Goal: Information Seeking & Learning: Compare options

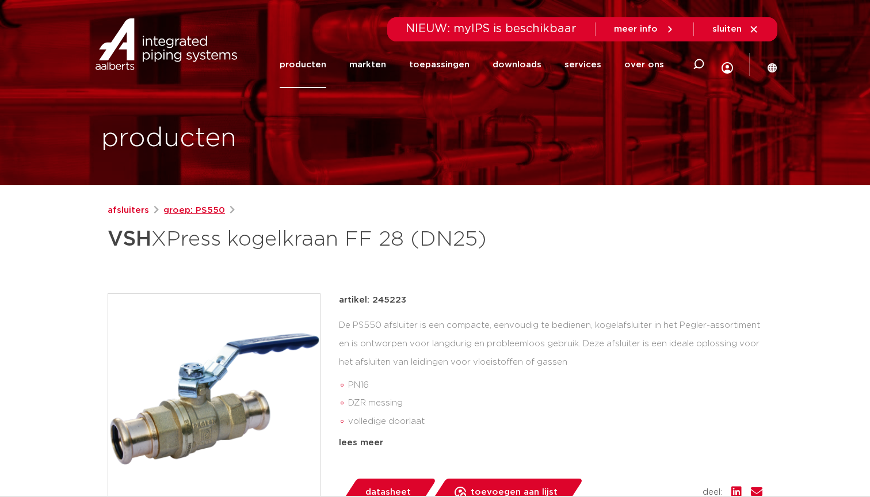
click at [209, 213] on link "groep: PS550" at bounding box center [194, 211] width 62 height 14
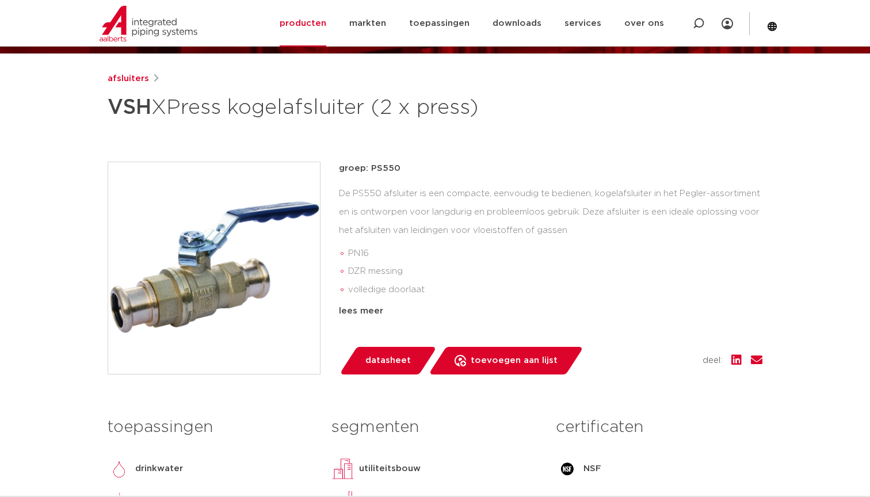
scroll to position [80, 0]
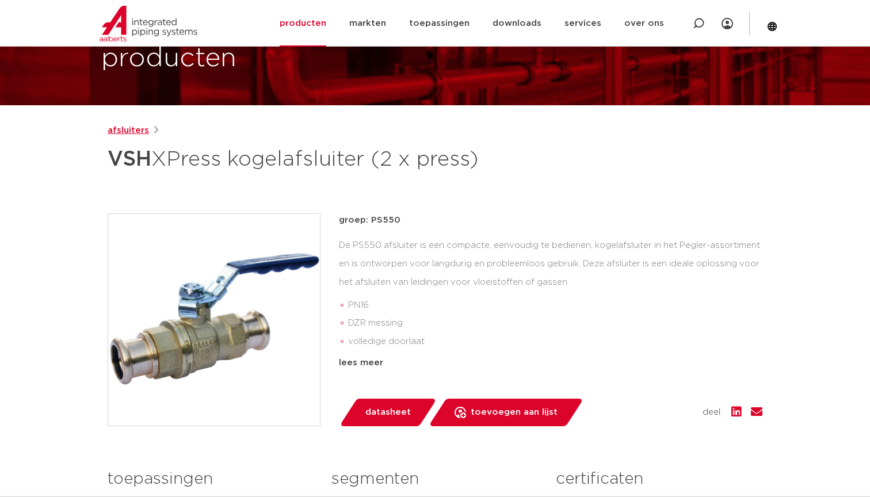
click at [132, 128] on link "afsluiters" at bounding box center [128, 131] width 41 height 14
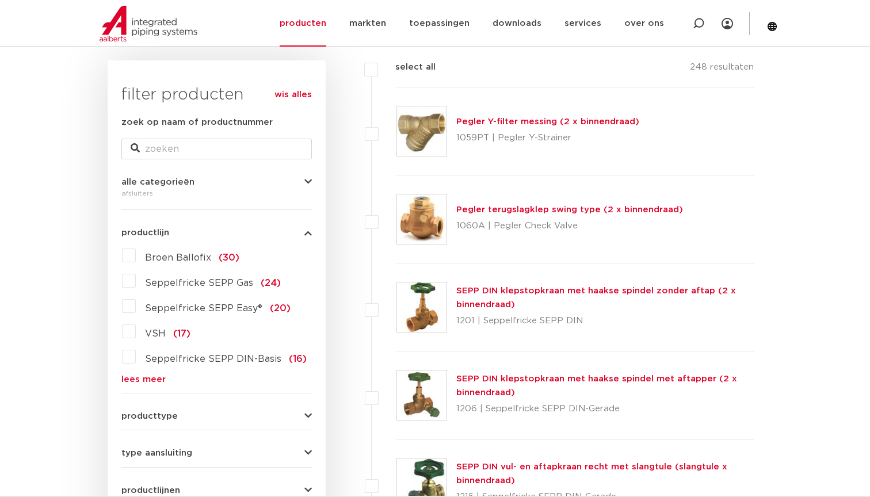
scroll to position [171, 0]
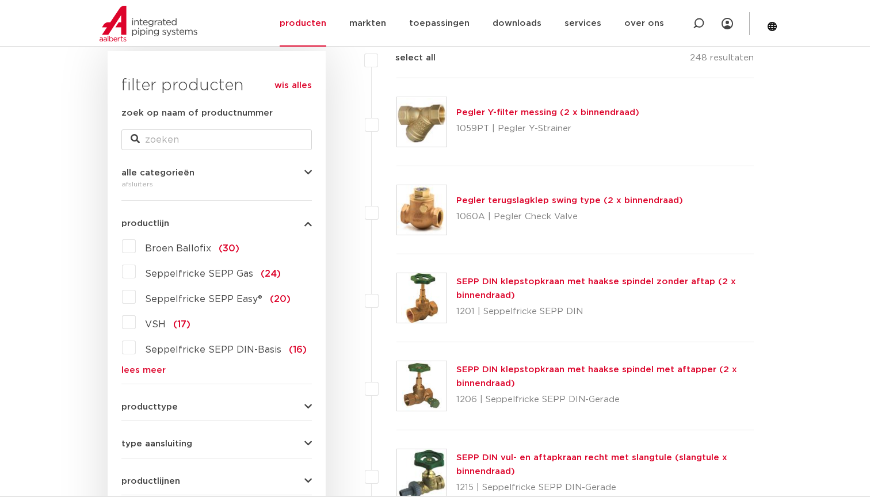
click at [136, 320] on label "VSH (17)" at bounding box center [163, 322] width 55 height 18
click at [0, 0] on input "VSH (17)" at bounding box center [0, 0] width 0 height 0
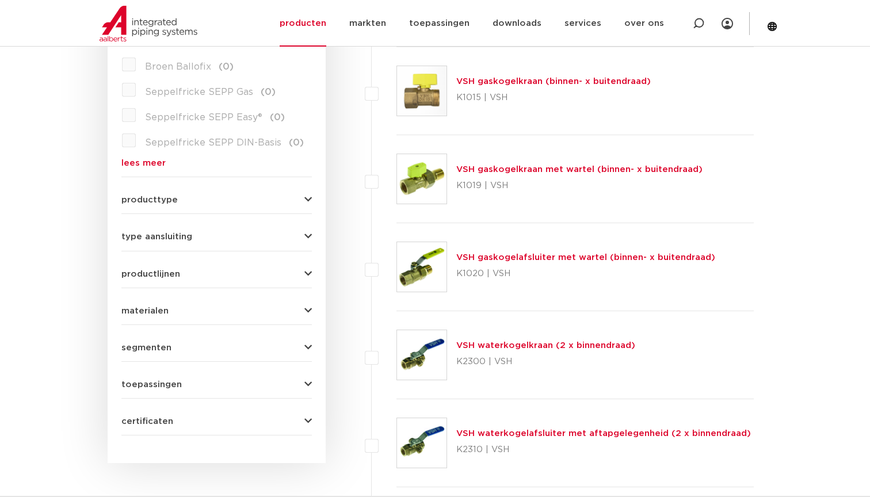
scroll to position [373, 0]
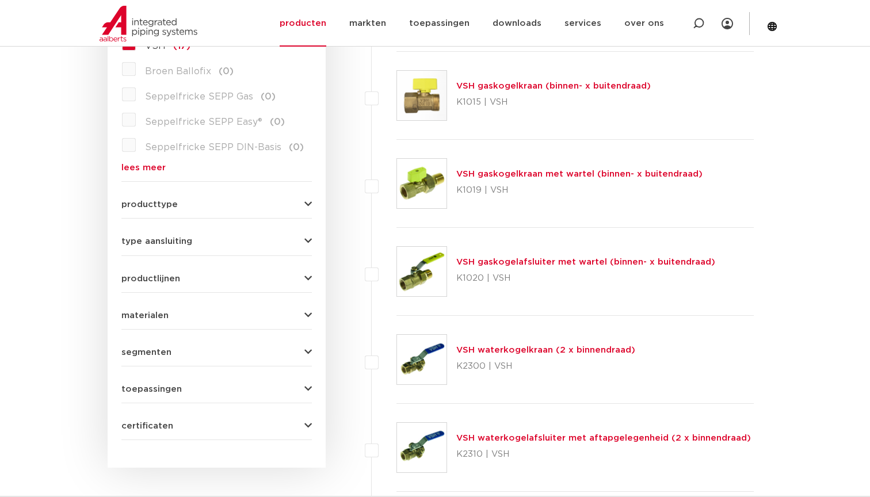
click at [301, 201] on button "producttype" at bounding box center [216, 204] width 190 height 9
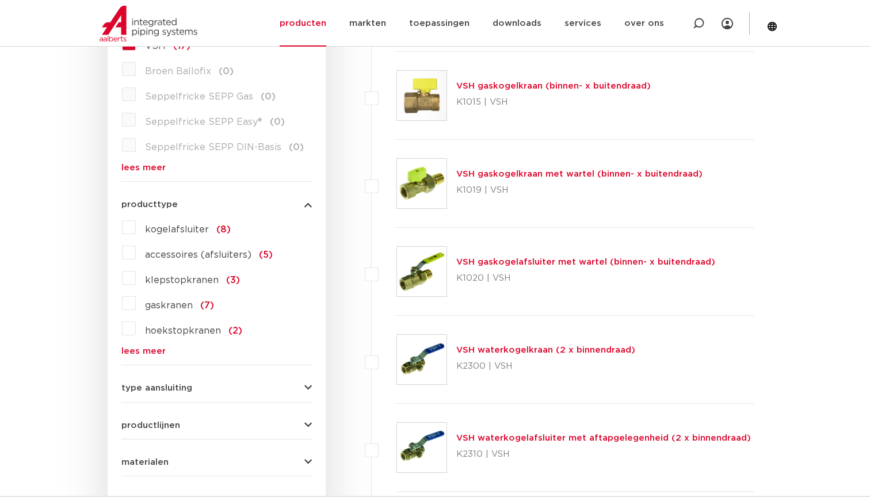
click at [249, 382] on div "type aansluiting G - binnendraad gas cilindrisch (BSPP) (3) G - buitendraad gas…" at bounding box center [216, 383] width 190 height 18
click at [307, 389] on icon "button" at bounding box center [307, 388] width 7 height 9
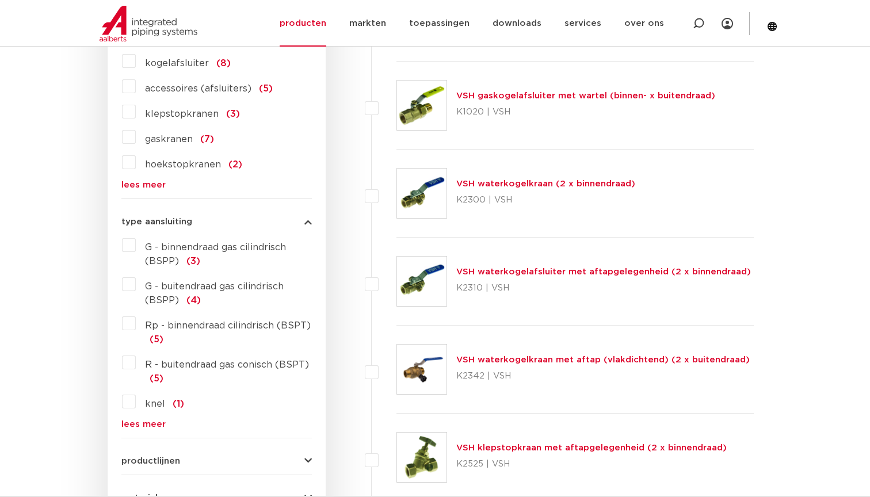
scroll to position [541, 0]
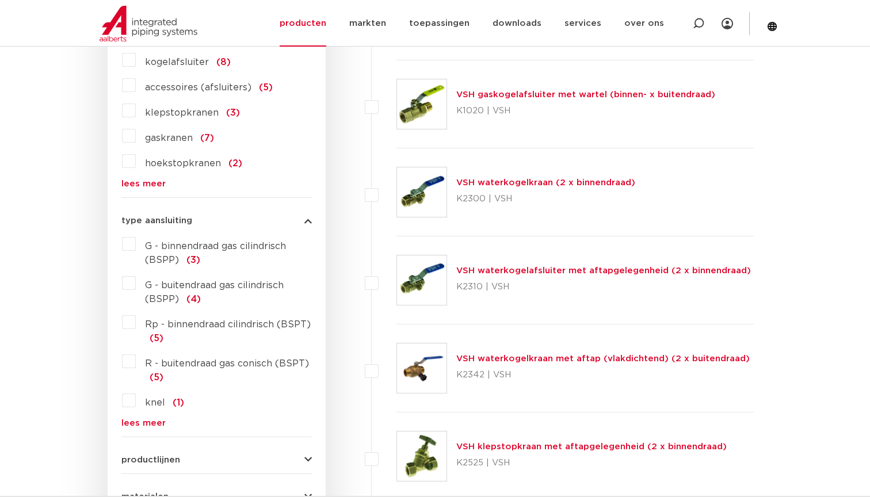
click at [136, 400] on label "knel (1)" at bounding box center [160, 400] width 48 height 18
click at [0, 0] on input "knel (1)" at bounding box center [0, 0] width 0 height 0
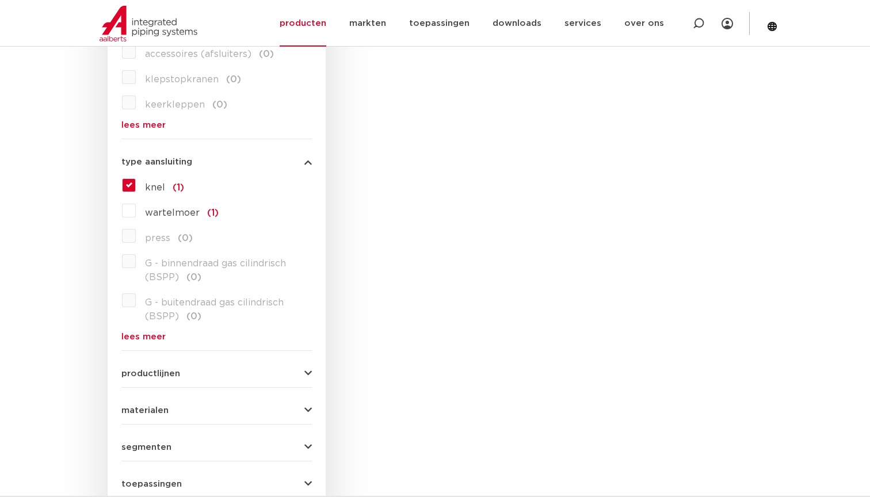
scroll to position [556, 0]
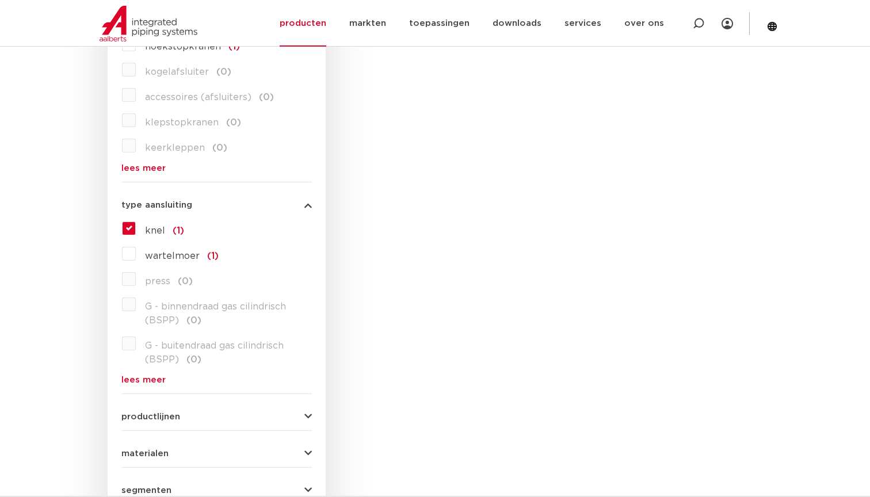
click at [136, 224] on label "knel (1)" at bounding box center [160, 228] width 48 height 18
click at [0, 0] on input "knel (1)" at bounding box center [0, 0] width 0 height 0
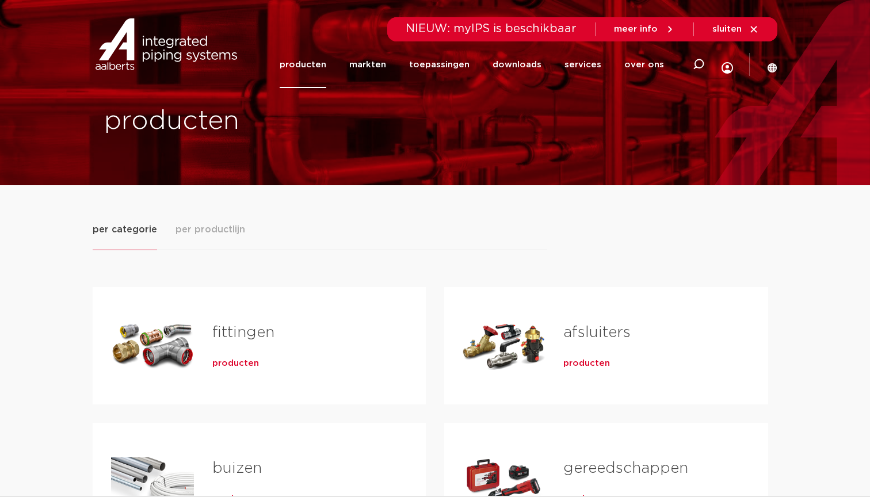
click at [583, 362] on span "producten" at bounding box center [586, 364] width 47 height 12
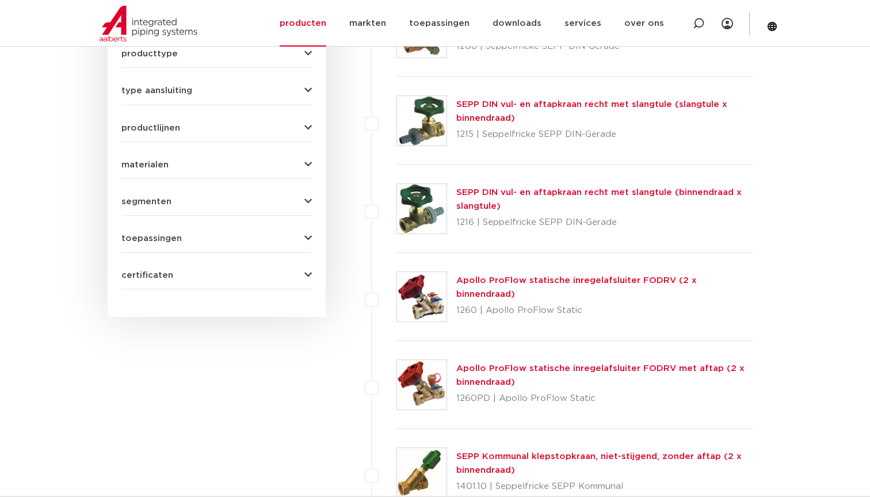
scroll to position [524, 0]
click at [308, 236] on icon "button" at bounding box center [307, 238] width 7 height 9
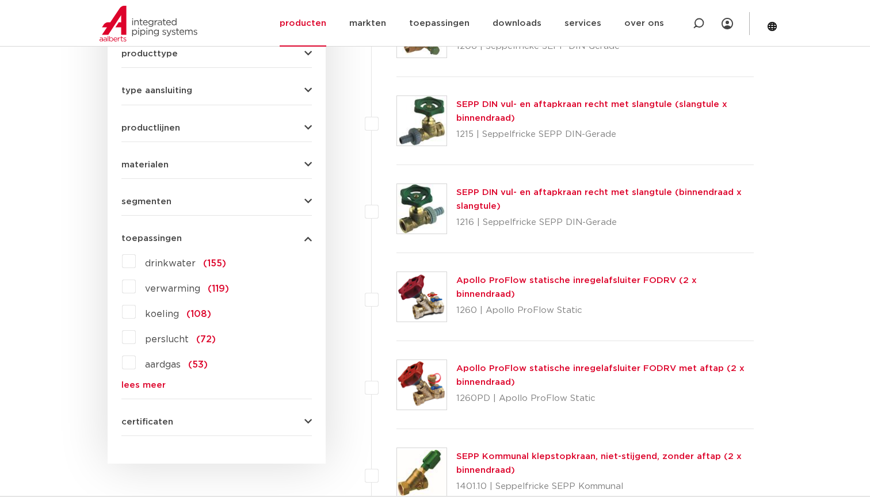
click at [136, 262] on label "drinkwater (155)" at bounding box center [181, 261] width 90 height 18
click at [0, 0] on input "drinkwater (155)" at bounding box center [0, 0] width 0 height 0
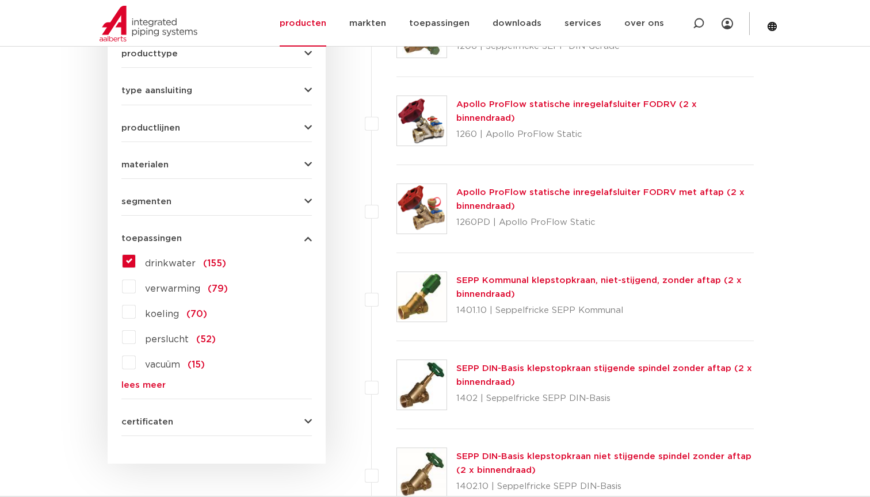
click at [305, 238] on icon "button" at bounding box center [307, 238] width 7 height 9
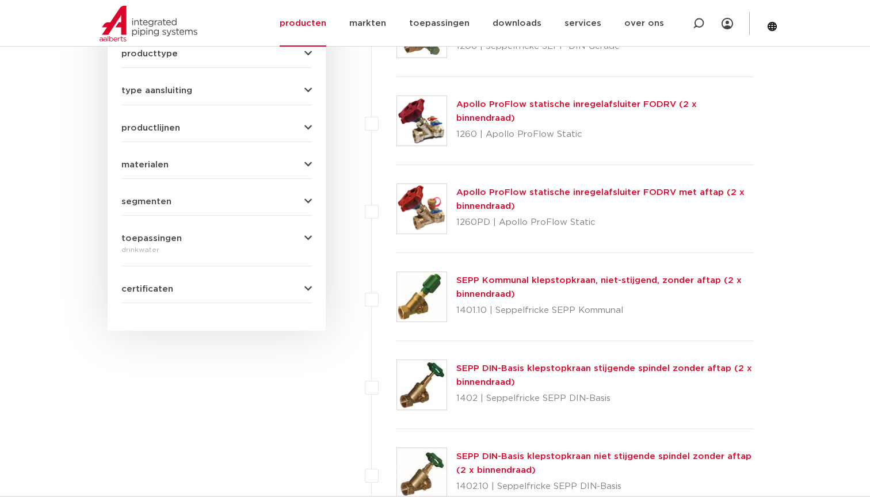
click at [311, 196] on div "segmenten utiliteitsbouw (155) industrie (153) scheepsbouw (29) woningbouw (6)" at bounding box center [216, 197] width 190 height 18
click at [311, 199] on icon "button" at bounding box center [307, 201] width 7 height 9
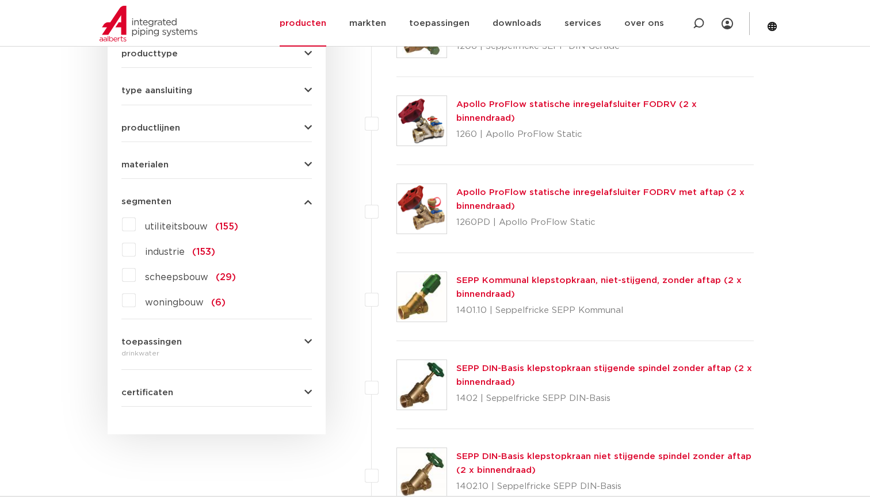
click at [311, 199] on icon "button" at bounding box center [307, 201] width 7 height 9
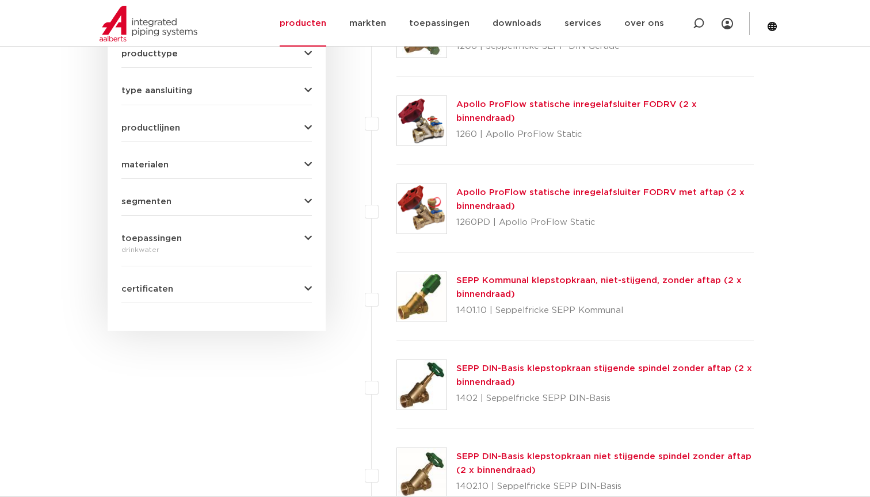
click at [309, 163] on icon "button" at bounding box center [307, 164] width 7 height 9
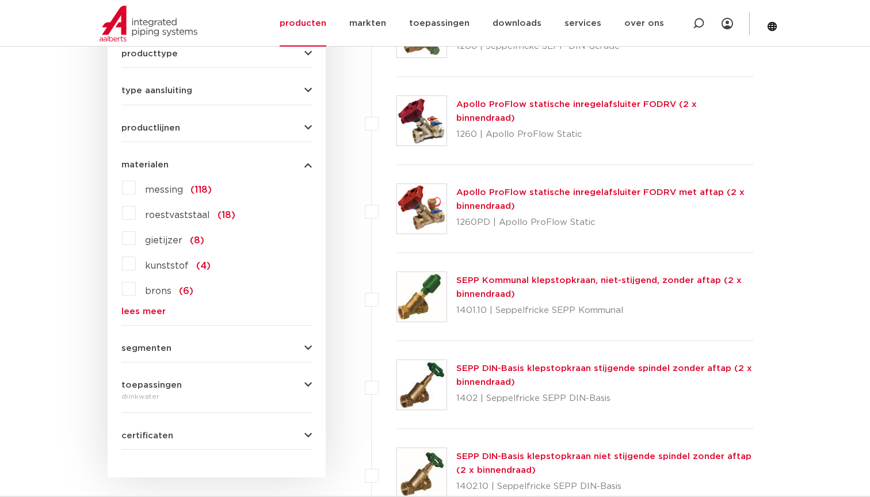
click at [137, 312] on link "lees meer" at bounding box center [216, 311] width 190 height 9
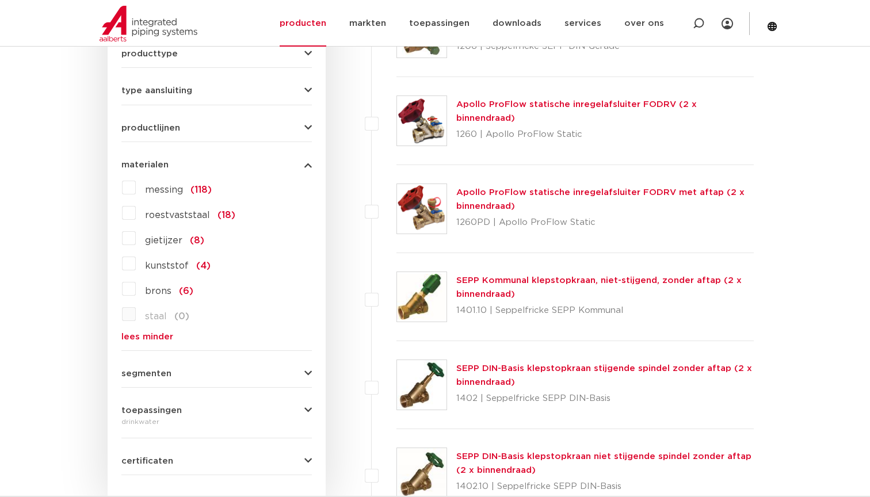
click at [308, 164] on icon "button" at bounding box center [307, 164] width 7 height 9
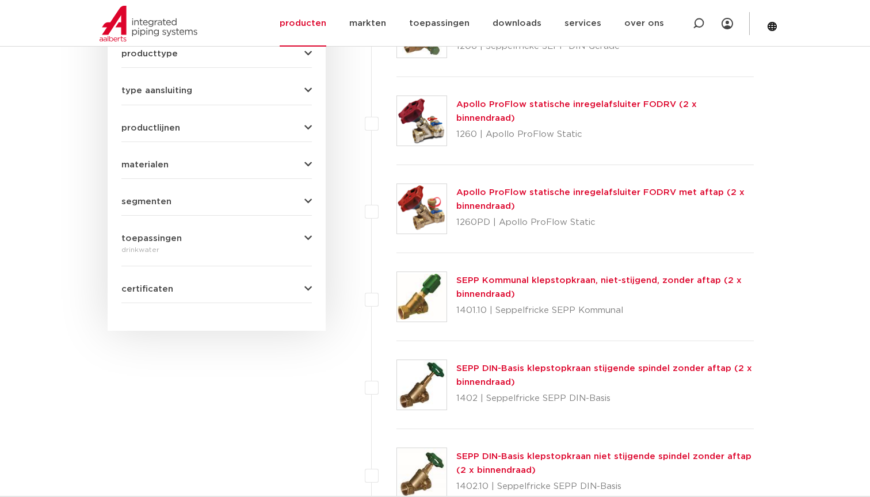
click at [311, 127] on icon "button" at bounding box center [307, 128] width 7 height 9
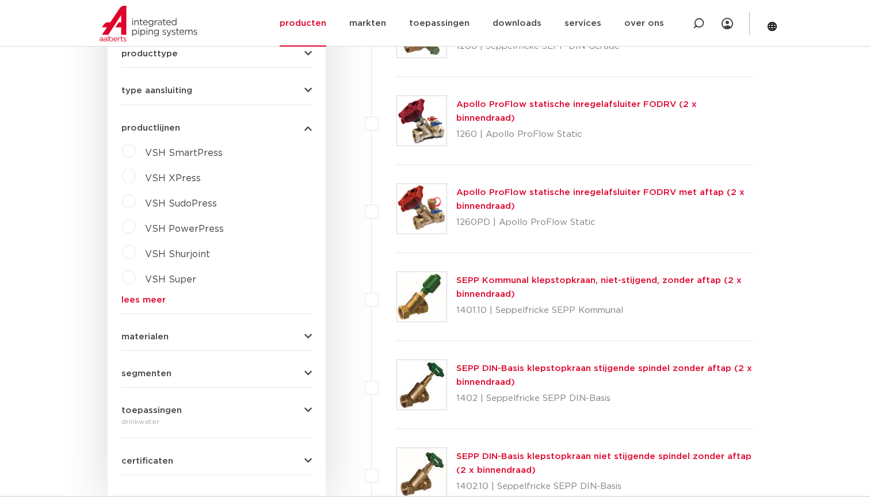
click at [136, 174] on label "VSH XPress" at bounding box center [168, 176] width 65 height 18
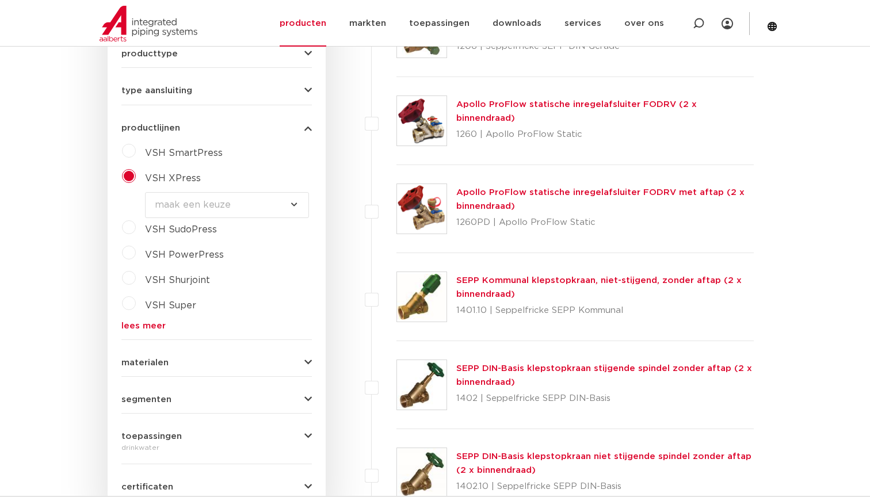
select select "4450"
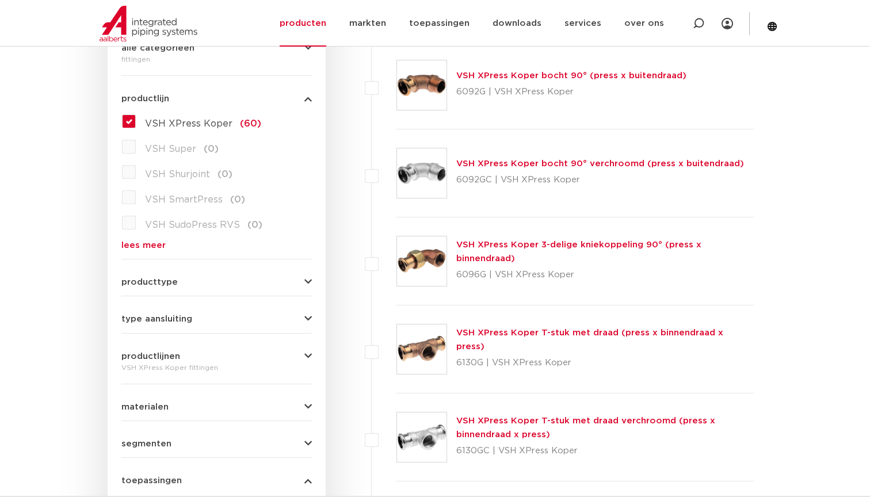
scroll to position [297, 0]
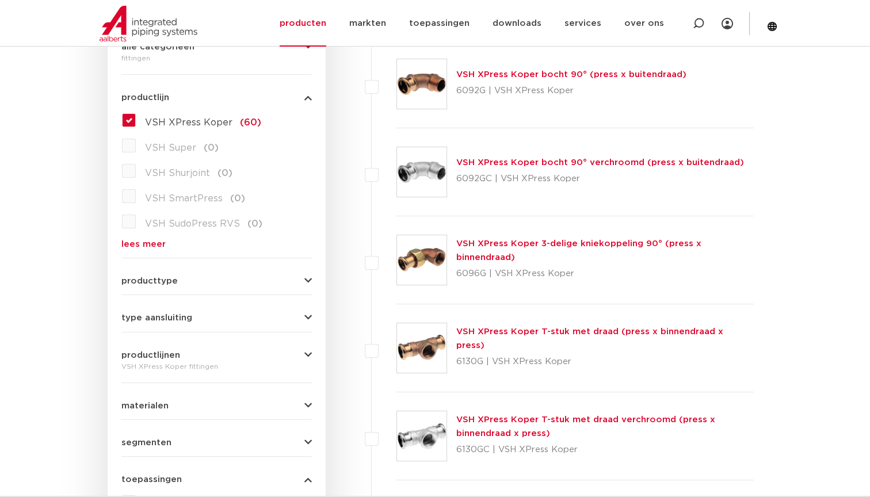
click at [304, 279] on icon "button" at bounding box center [307, 281] width 7 height 9
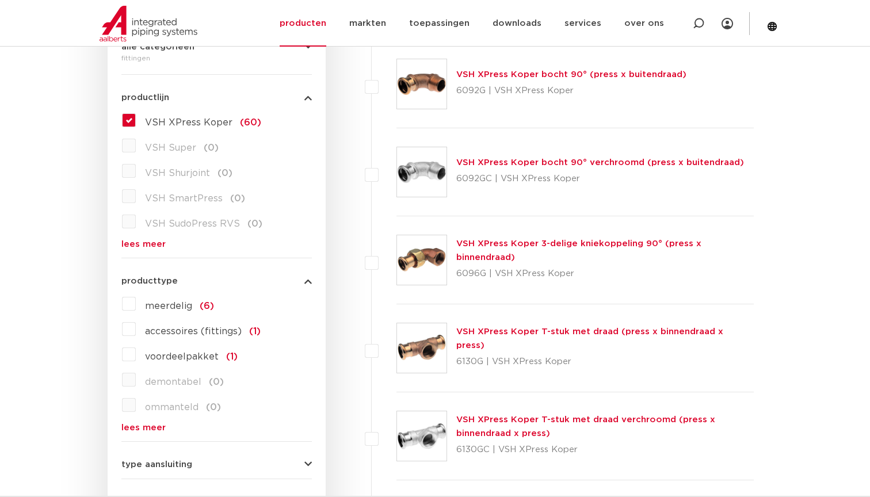
click at [140, 430] on link "lees meer" at bounding box center [216, 427] width 190 height 9
click at [136, 118] on label "VSH XPress Koper (60)" at bounding box center [198, 120] width 125 height 18
click at [0, 0] on input "VSH XPress Koper (60)" at bounding box center [0, 0] width 0 height 0
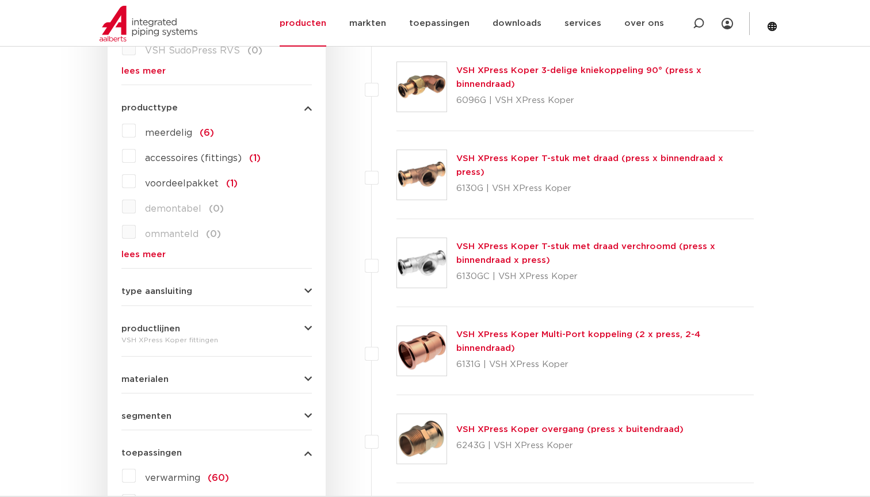
scroll to position [471, 0]
click at [308, 329] on icon "button" at bounding box center [307, 327] width 7 height 9
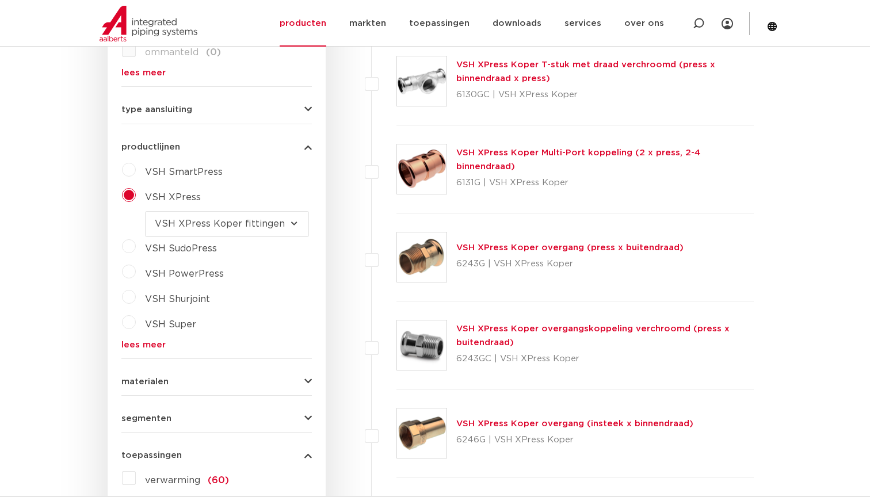
scroll to position [652, 0]
click at [145, 341] on link "lees meer" at bounding box center [216, 344] width 190 height 9
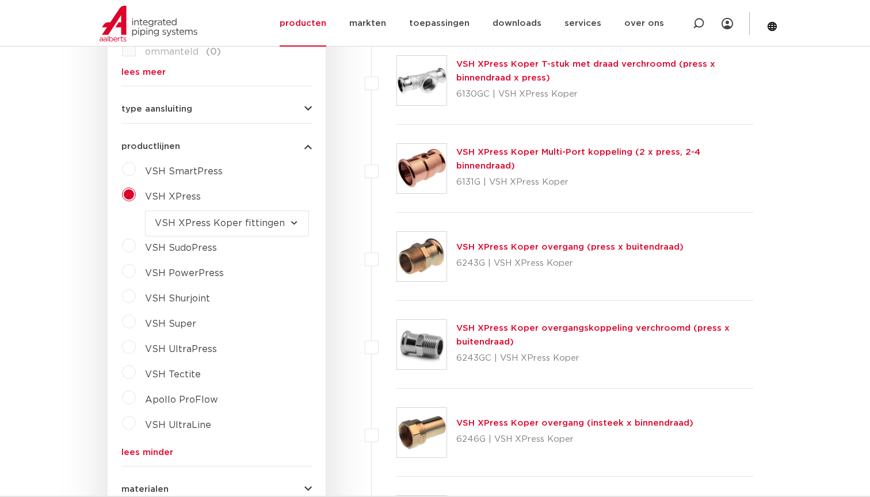
click at [136, 197] on label "VSH XPress" at bounding box center [168, 194] width 65 height 18
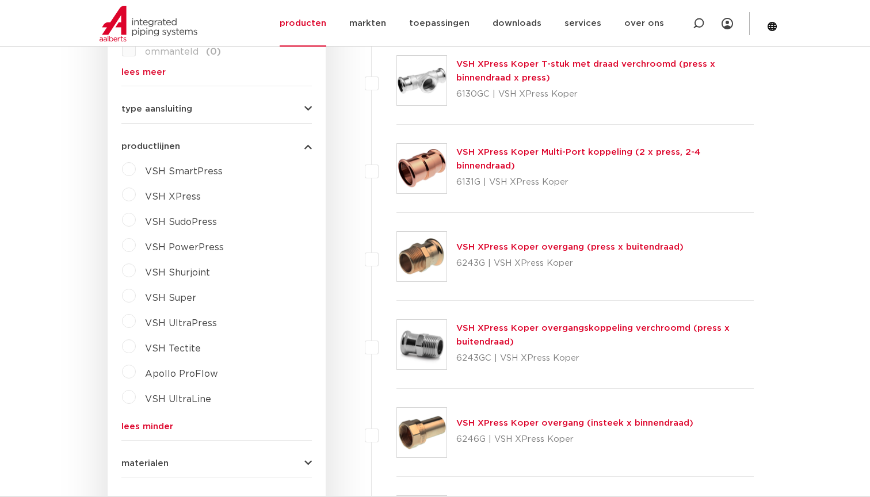
click at [306, 147] on icon "button" at bounding box center [307, 146] width 7 height 9
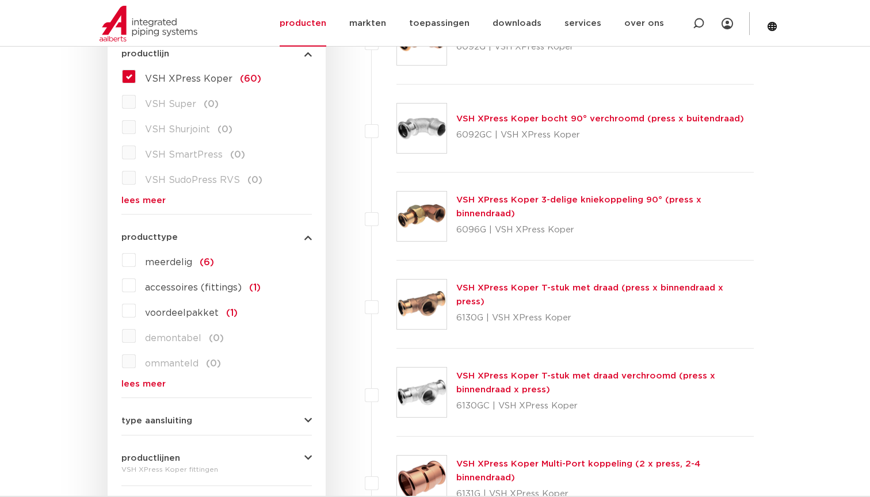
scroll to position [355, 0]
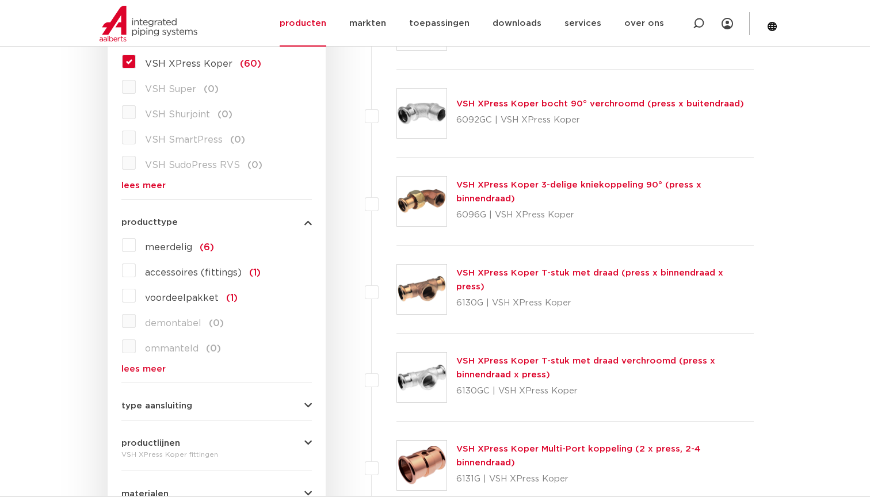
click at [148, 371] on link "lees meer" at bounding box center [216, 369] width 190 height 9
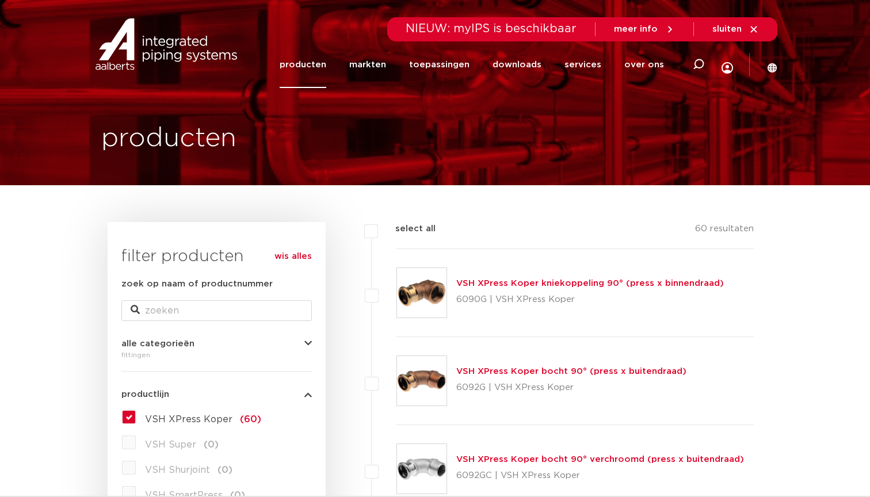
scroll to position [0, 0]
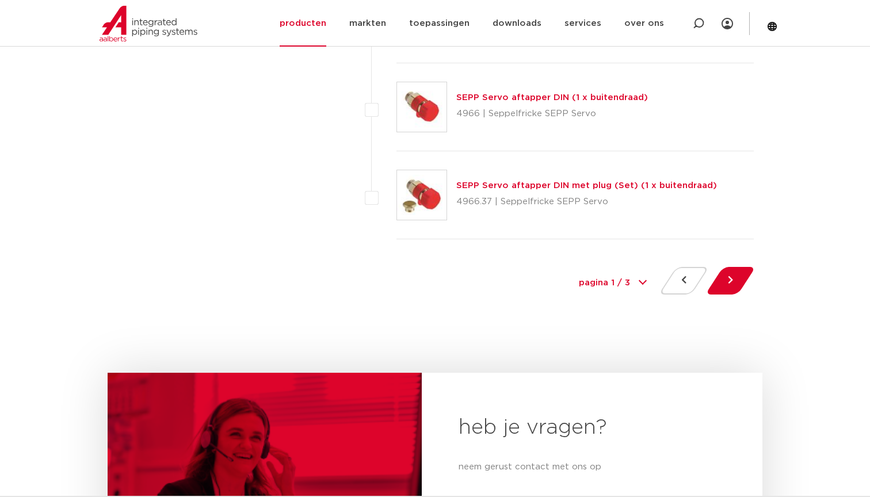
scroll to position [5314, 0]
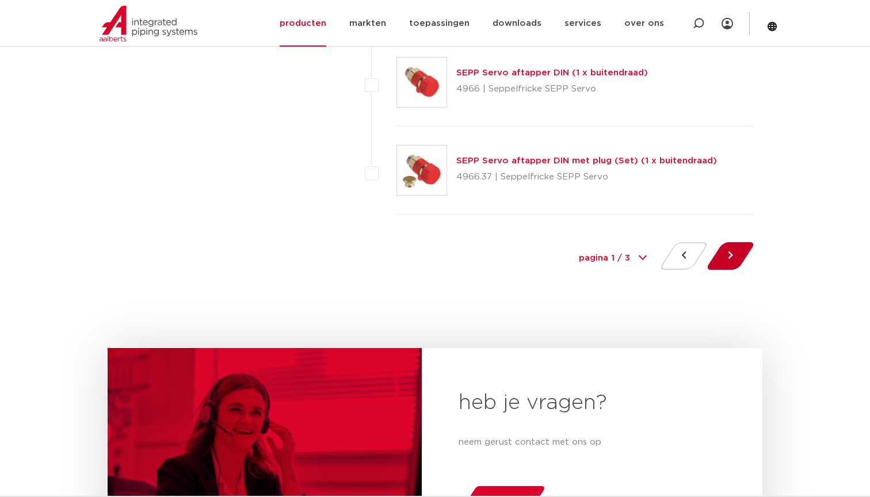
click at [731, 264] on button at bounding box center [730, 256] width 33 height 28
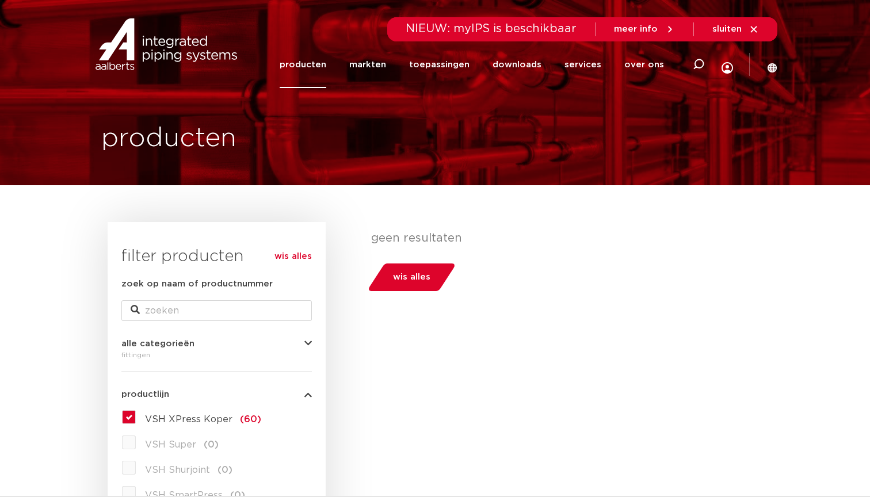
click at [427, 281] on span "wis alles" at bounding box center [411, 277] width 37 height 18
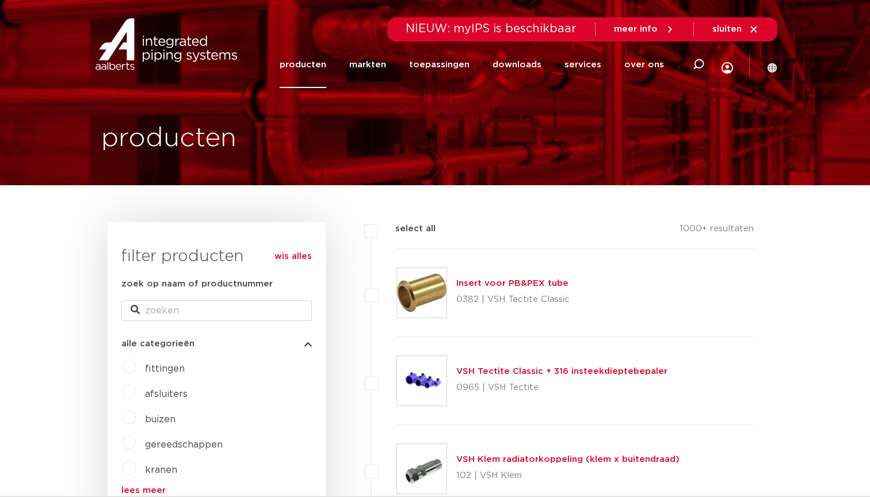
click at [318, 64] on link "producten" at bounding box center [303, 64] width 47 height 47
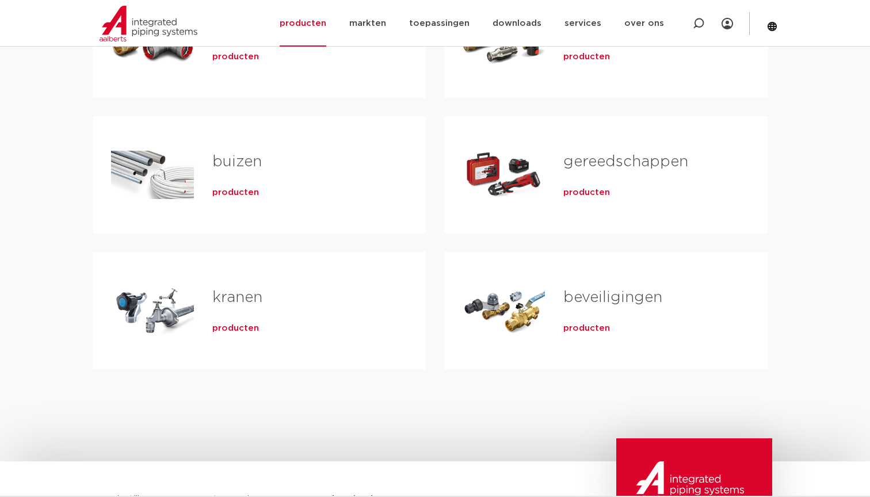
scroll to position [316, 0]
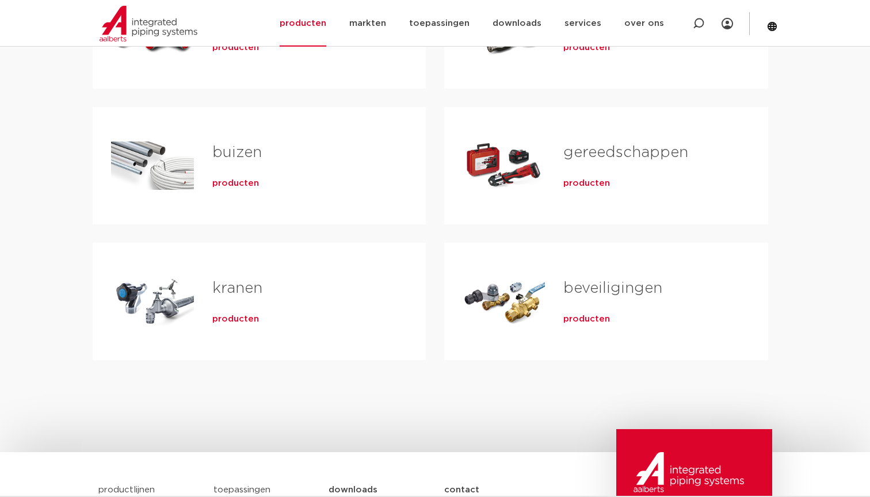
click at [239, 286] on link "kranen" at bounding box center [237, 288] width 50 height 15
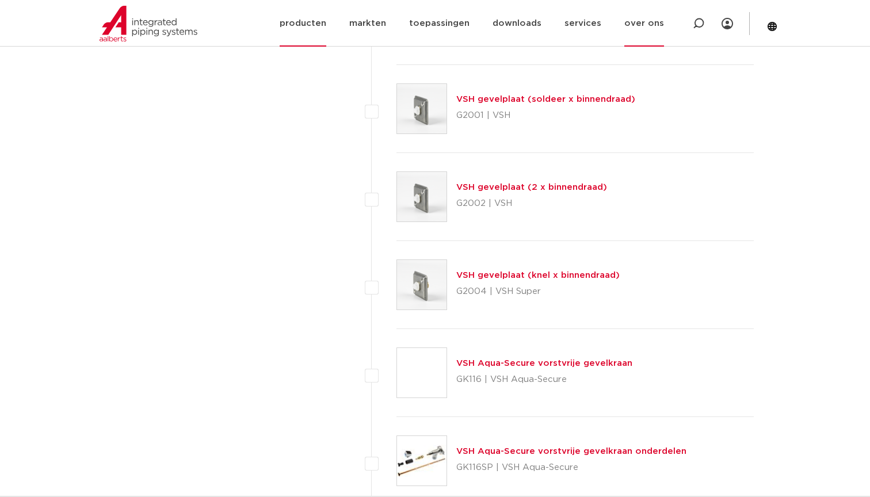
scroll to position [4932, 0]
